Goal: Task Accomplishment & Management: Manage account settings

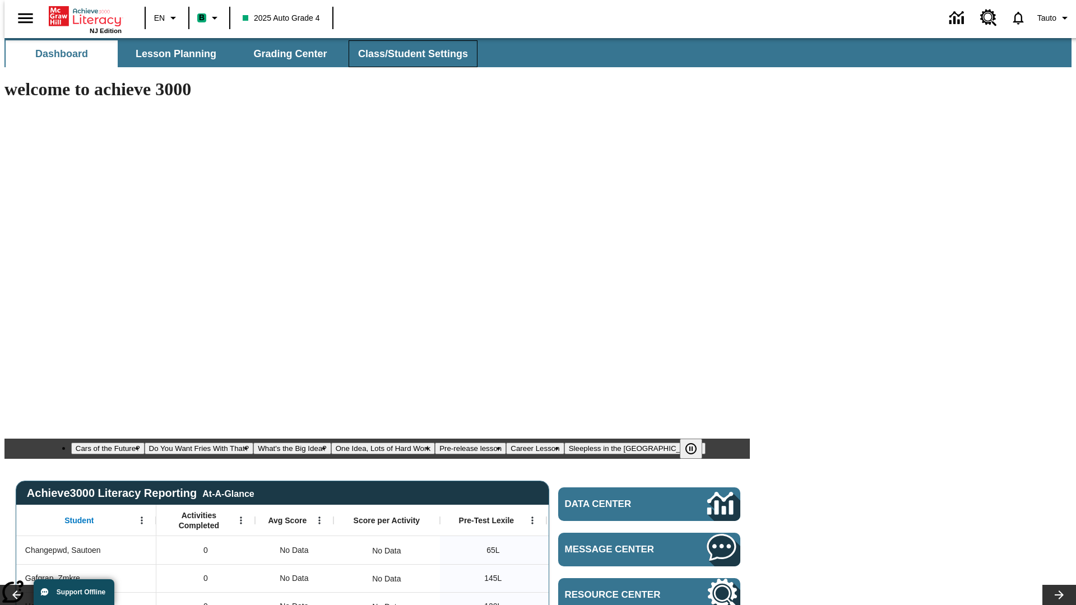
click at [407, 54] on span "Class/Student Settings" at bounding box center [413, 54] width 110 height 13
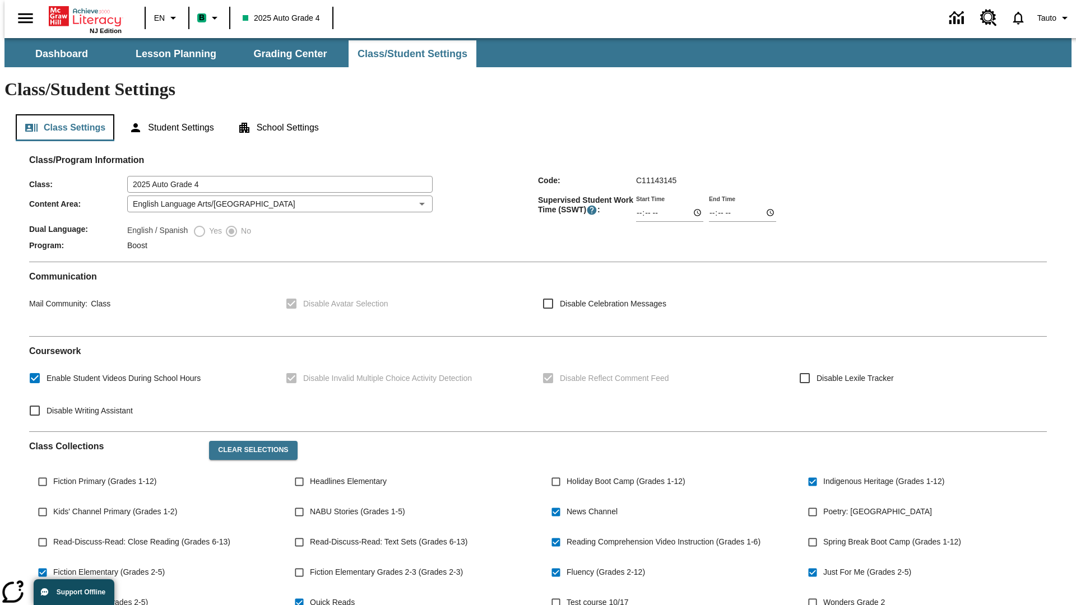
click at [61, 114] on button "Class Settings" at bounding box center [65, 127] width 99 height 27
type input "02:23"
type input "03:23"
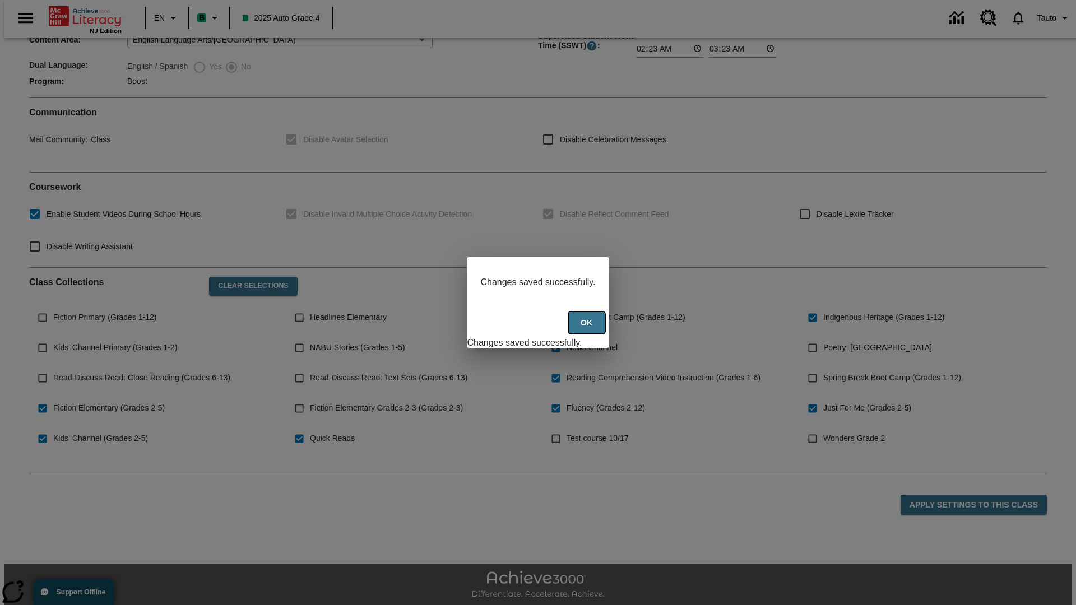
click at [588, 329] on button "Ok" at bounding box center [587, 323] width 36 height 22
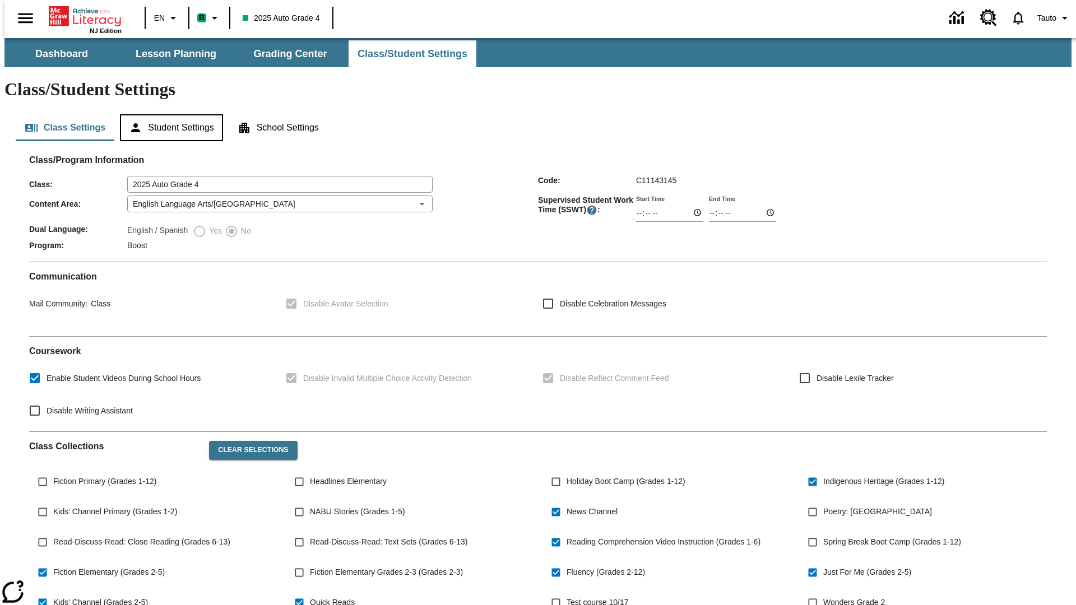
click at [169, 114] on button "Student Settings" at bounding box center [171, 127] width 103 height 27
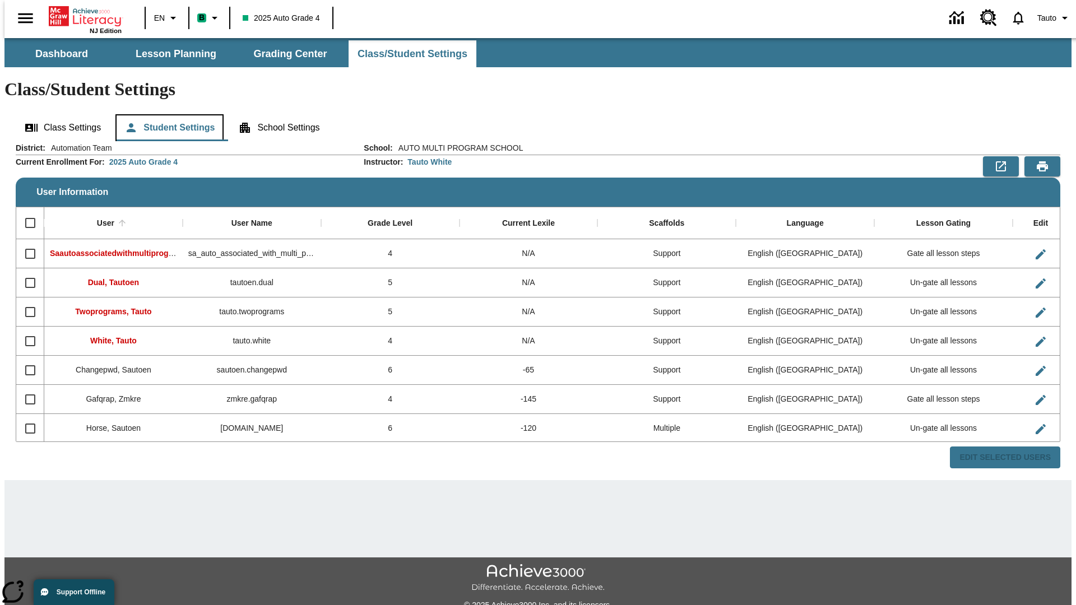
scroll to position [25, 0]
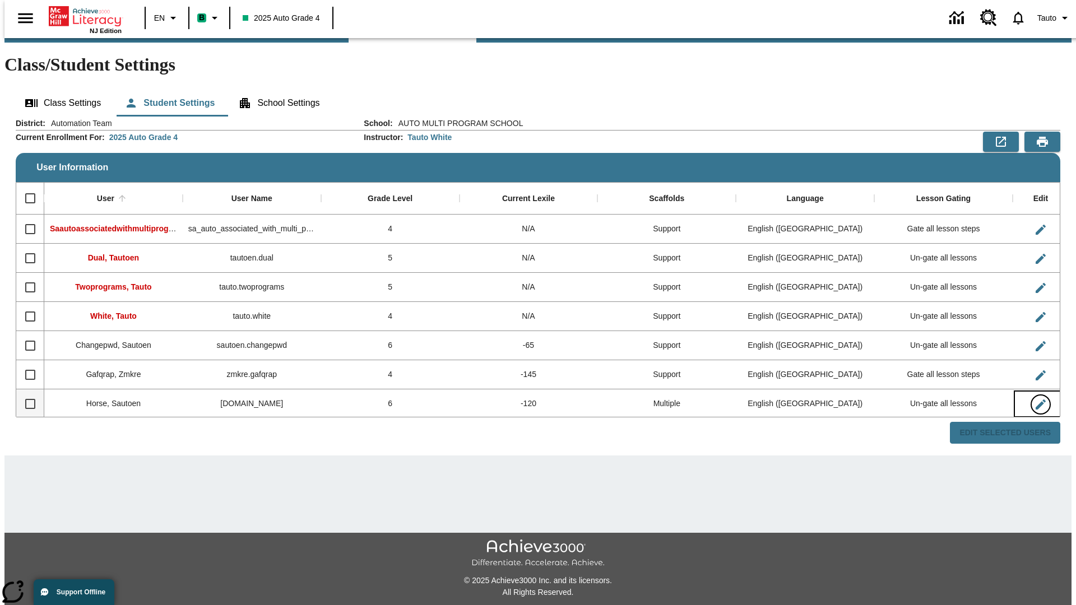
click at [1036, 400] on icon "Edit User" at bounding box center [1041, 405] width 10 height 10
click at [1049, 18] on span "Tauto" at bounding box center [1046, 18] width 19 height 12
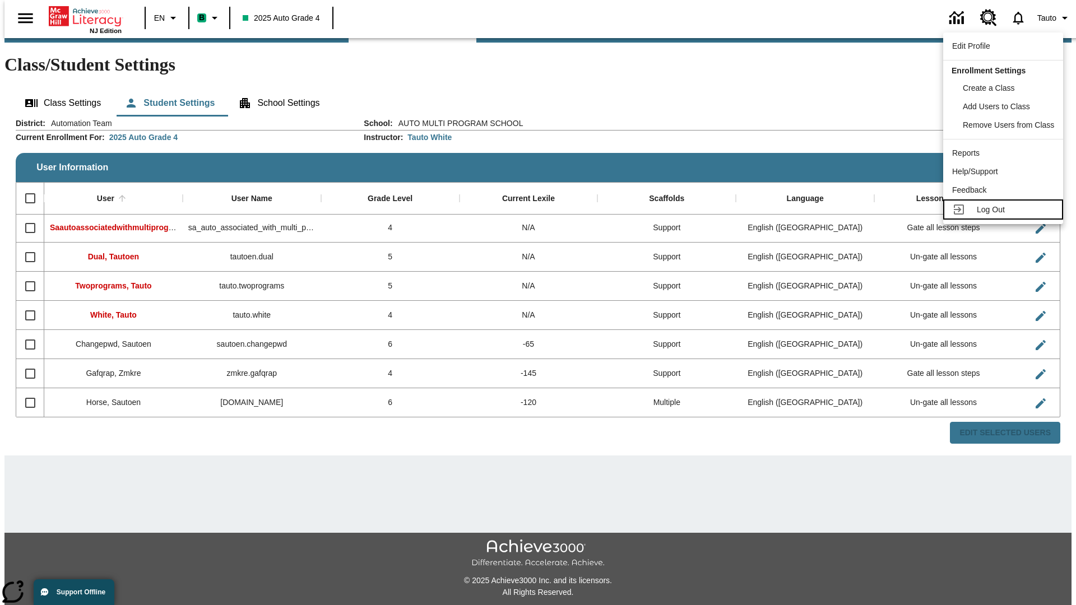
click at [1005, 210] on span "Log Out" at bounding box center [991, 209] width 28 height 9
